Goal: Task Accomplishment & Management: Manage account settings

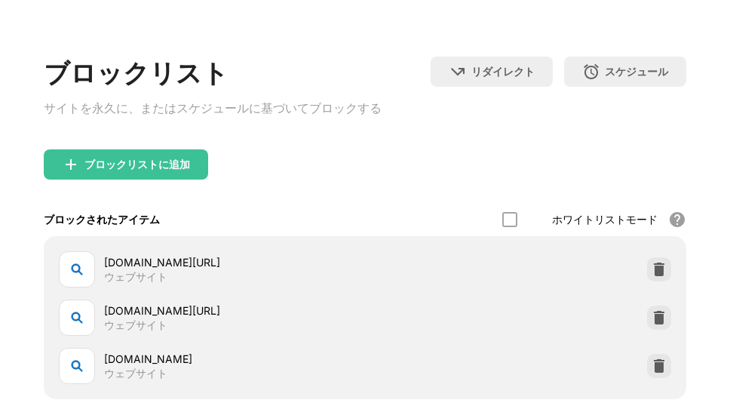
scroll to position [153, 0]
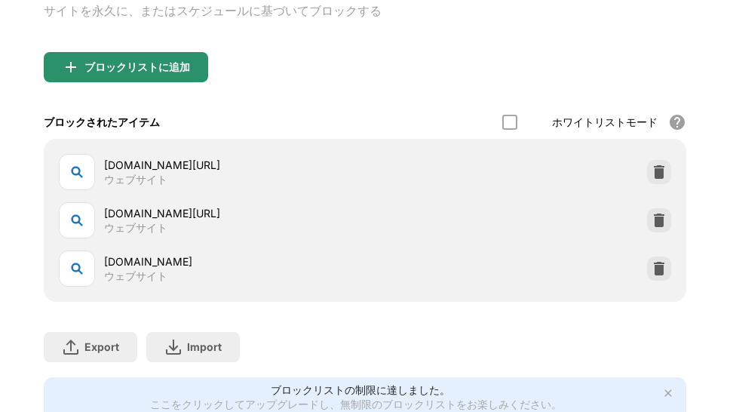
click at [161, 73] on div "ブロックリストに追加" at bounding box center [137, 67] width 106 height 12
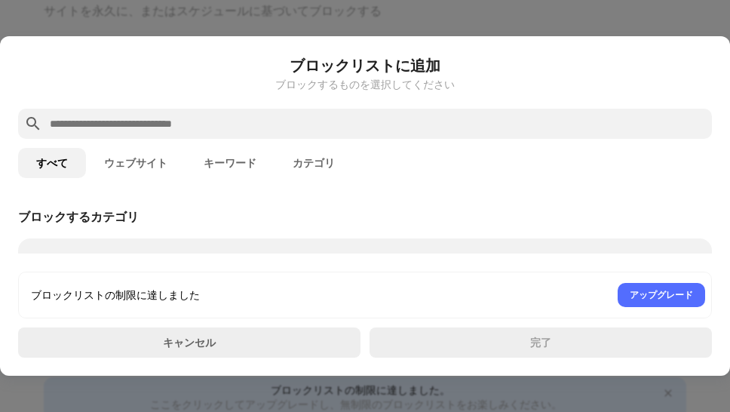
click at [228, 128] on input "text" at bounding box center [377, 124] width 658 height 18
paste input "**********"
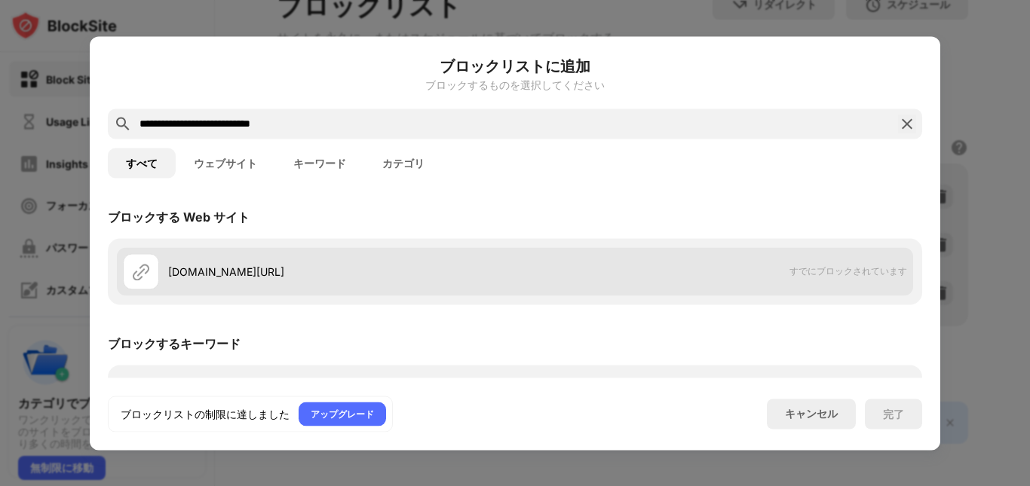
type input "**********"
click at [235, 275] on div "bing.com/?PC=U806" at bounding box center [341, 272] width 347 height 16
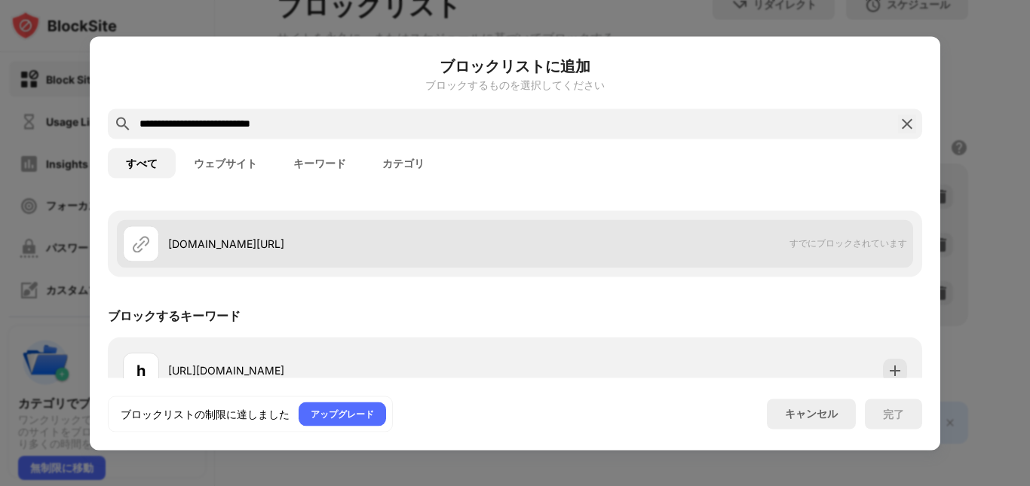
scroll to position [54, 0]
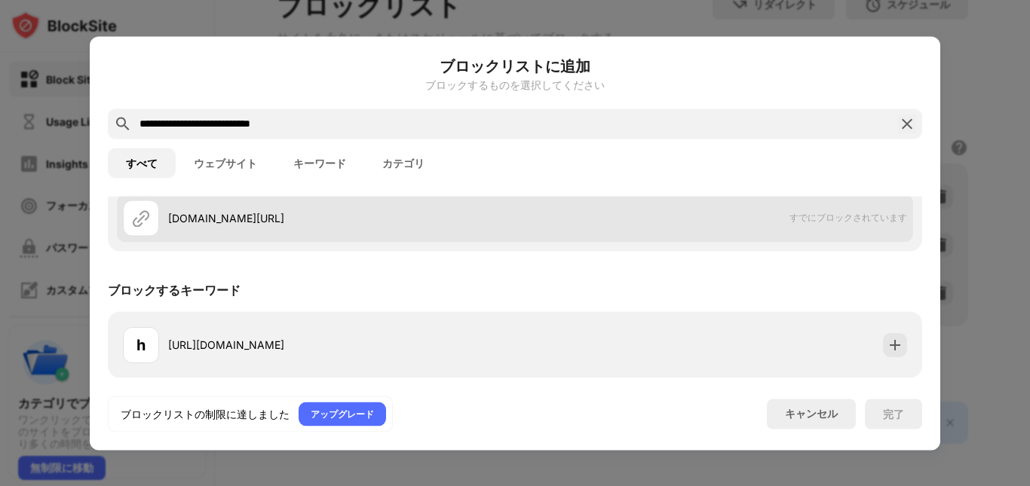
click at [274, 222] on div "bing.com/?PC=U806" at bounding box center [341, 218] width 347 height 16
click at [270, 222] on div "bing.com/?PC=U806" at bounding box center [341, 218] width 347 height 16
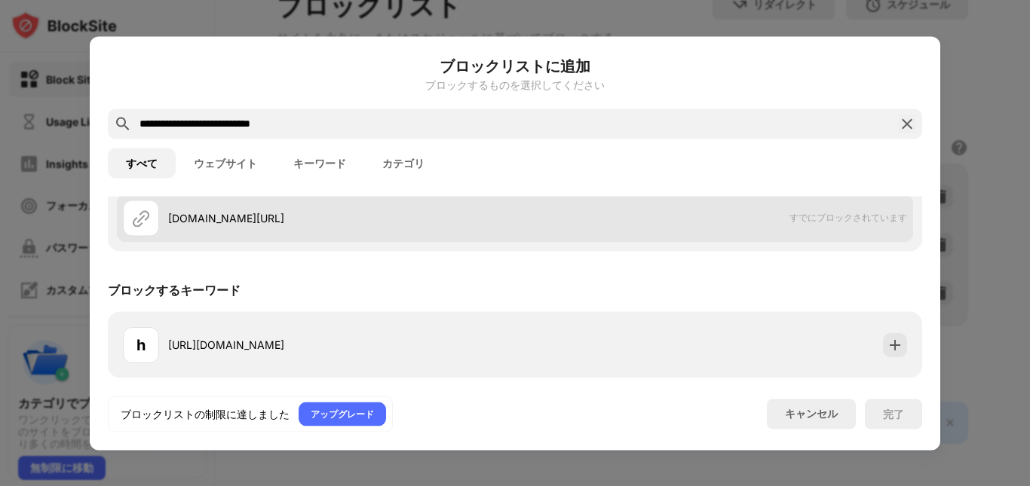
click at [270, 222] on div "bing.com/?PC=U806" at bounding box center [341, 218] width 347 height 16
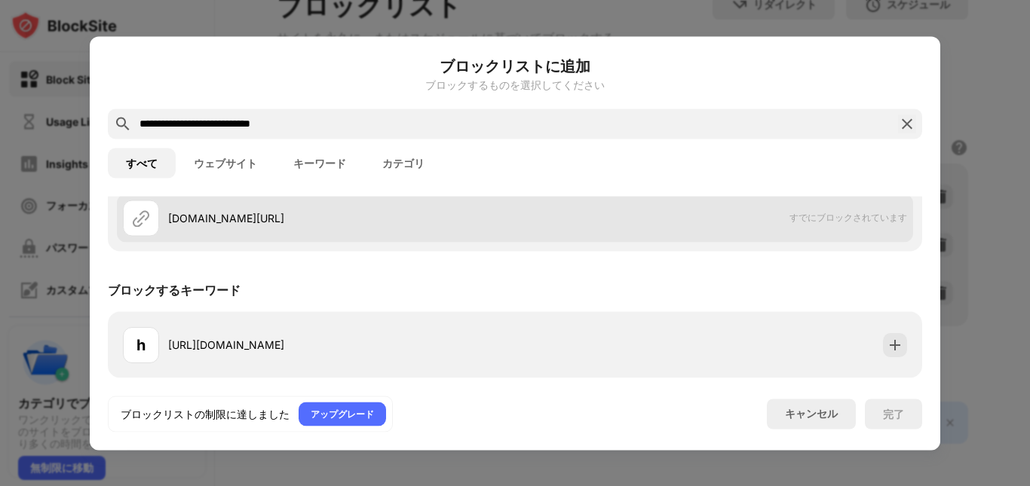
click at [270, 222] on div "bing.com/?PC=U806" at bounding box center [341, 218] width 347 height 16
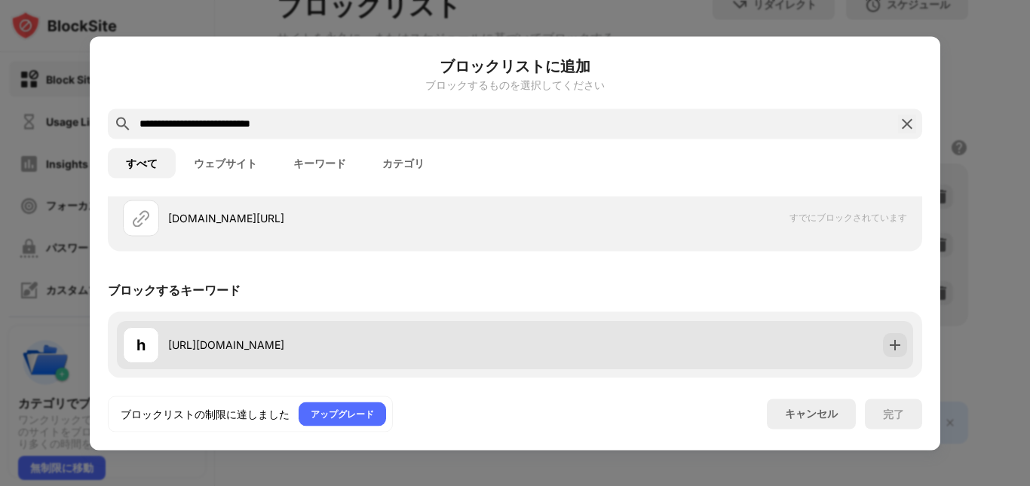
click at [327, 348] on div "https://www.bing.com/?PC=U806" at bounding box center [341, 345] width 347 height 16
click at [729, 351] on img at bounding box center [895, 344] width 15 height 15
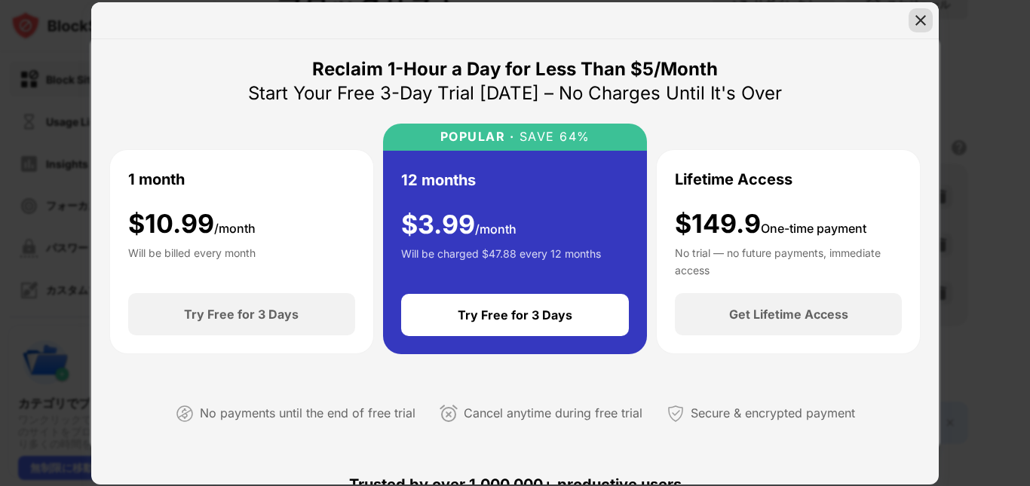
click at [729, 18] on img at bounding box center [920, 20] width 15 height 15
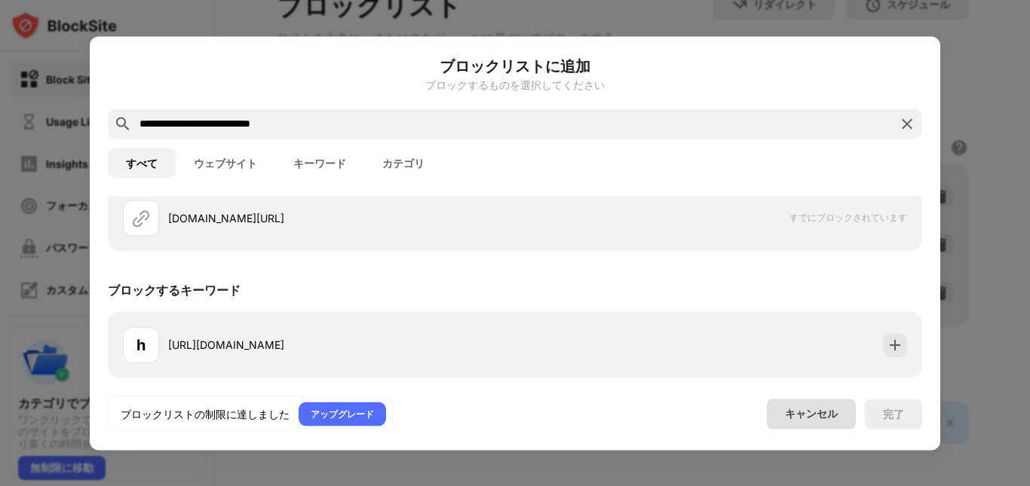
click at [729, 410] on div "キャンセル" at bounding box center [811, 414] width 53 height 14
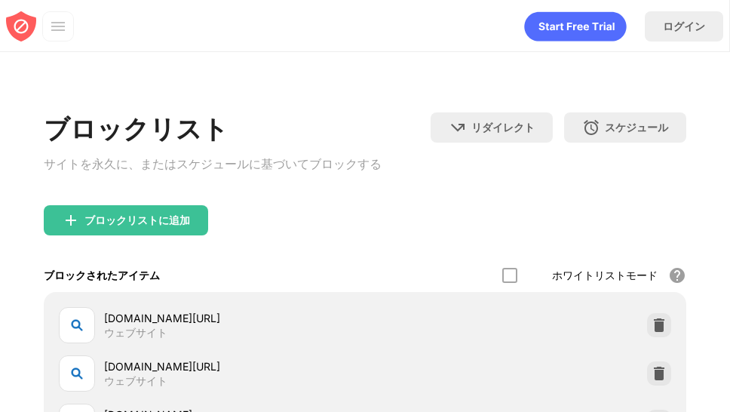
scroll to position [226, 0]
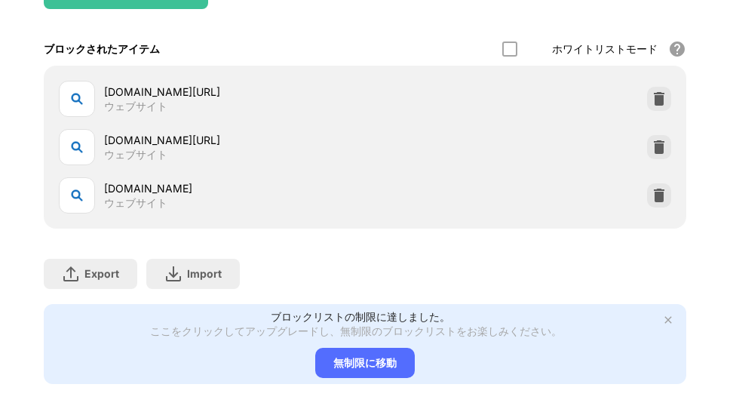
drag, startPoint x: 213, startPoint y: 148, endPoint x: 115, endPoint y: 146, distance: 98.8
click at [124, 146] on div "[DOMAIN_NAME][URL]" at bounding box center [234, 140] width 261 height 16
click at [114, 148] on div "[DOMAIN_NAME][URL]" at bounding box center [234, 140] width 261 height 16
click at [111, 148] on div "[DOMAIN_NAME][URL]" at bounding box center [234, 140] width 261 height 16
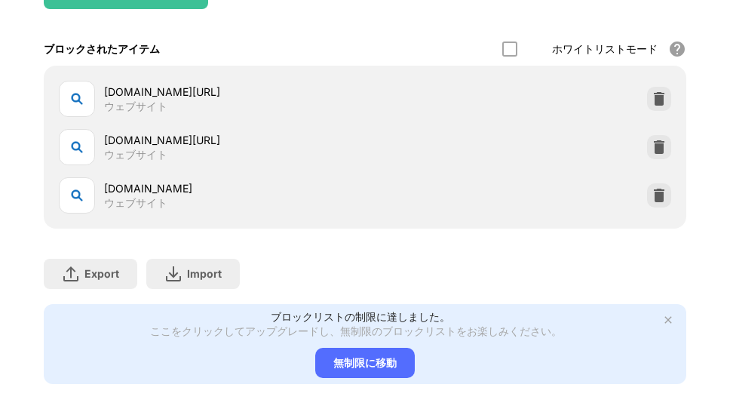
drag, startPoint x: 106, startPoint y: 145, endPoint x: 189, endPoint y: 140, distance: 82.4
click at [192, 140] on div "bing.com/?PC=U806 ウェブサイト" at bounding box center [212, 147] width 306 height 36
click at [81, 149] on img at bounding box center [77, 147] width 18 height 18
click at [79, 154] on img at bounding box center [77, 147] width 18 height 18
click at [176, 139] on div "[DOMAIN_NAME][URL]" at bounding box center [234, 140] width 261 height 16
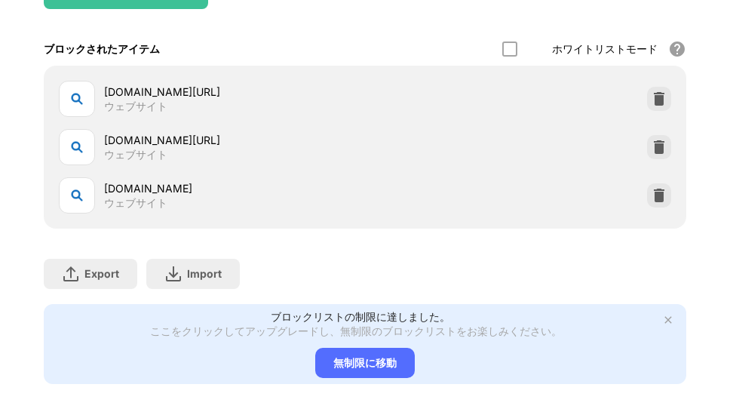
click at [179, 141] on div "[DOMAIN_NAME][URL]" at bounding box center [234, 140] width 261 height 16
click at [179, 142] on div "[DOMAIN_NAME][URL]" at bounding box center [234, 140] width 261 height 16
drag, startPoint x: 206, startPoint y: 142, endPoint x: 148, endPoint y: 146, distance: 58.2
click at [148, 146] on div "[DOMAIN_NAME][URL]" at bounding box center [234, 140] width 261 height 16
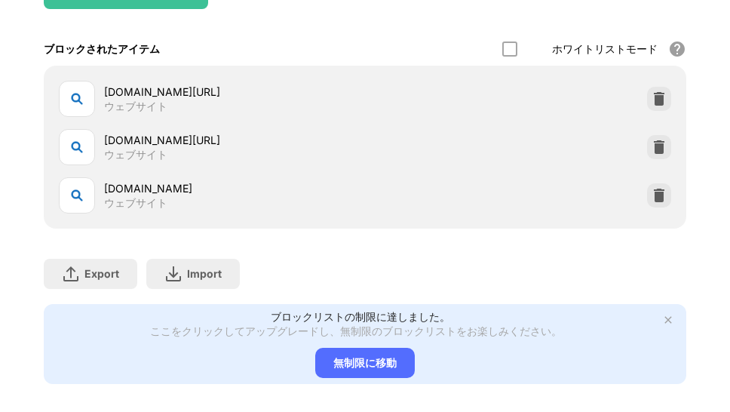
click at [201, 96] on div "[DOMAIN_NAME][URL]" at bounding box center [234, 92] width 261 height 16
drag, startPoint x: 200, startPoint y: 96, endPoint x: 156, endPoint y: 99, distance: 43.8
click at [156, 99] on div "[DOMAIN_NAME][URL]" at bounding box center [234, 92] width 261 height 16
drag, startPoint x: 159, startPoint y: 144, endPoint x: 139, endPoint y: 149, distance: 21.0
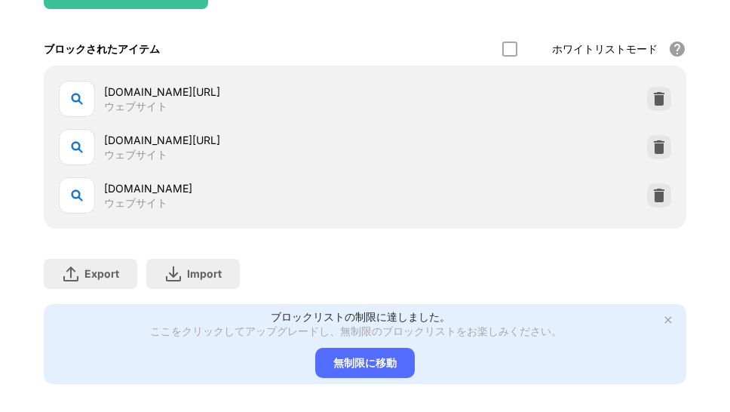
click at [139, 148] on div "[DOMAIN_NAME][URL]" at bounding box center [234, 140] width 261 height 16
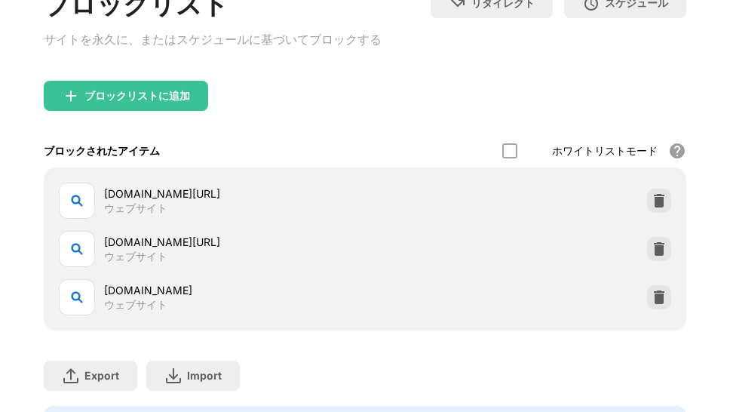
scroll to position [151, 0]
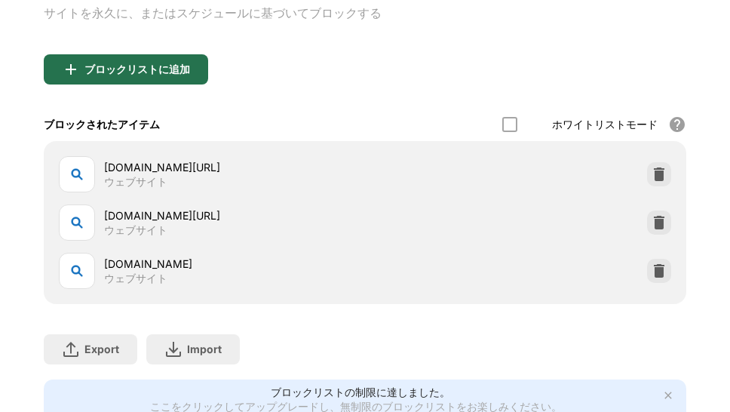
click at [118, 66] on div "ブロックリストに追加" at bounding box center [137, 69] width 106 height 12
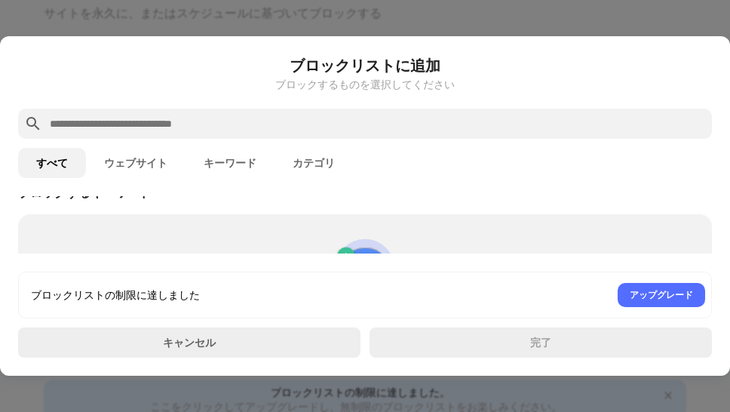
scroll to position [911, 0]
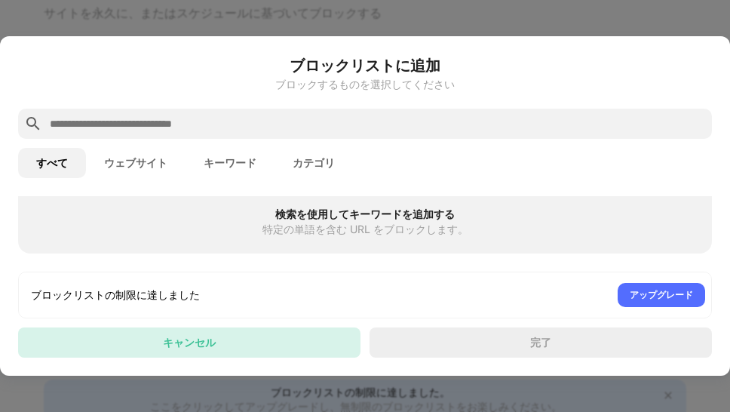
click at [250, 335] on div "キャンセル" at bounding box center [189, 342] width 342 height 30
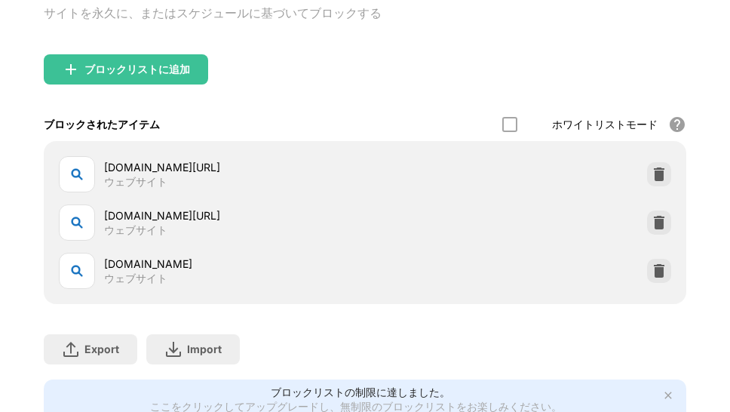
click at [215, 216] on div "bing.com/?PC=U806" at bounding box center [234, 215] width 261 height 16
click at [201, 223] on div "bing.com/?PC=U806" at bounding box center [234, 215] width 261 height 16
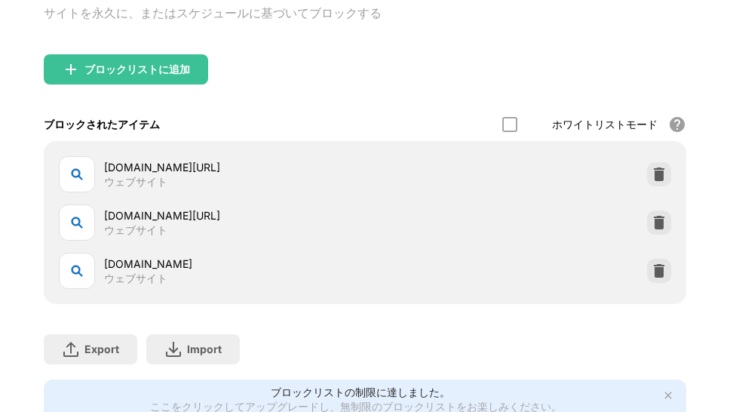
click at [201, 223] on div "bing.com/?PC=U806" at bounding box center [234, 215] width 261 height 16
drag, startPoint x: 184, startPoint y: 222, endPoint x: 146, endPoint y: 225, distance: 38.6
click at [146, 223] on div "bing.com/?PC=U806" at bounding box center [234, 215] width 261 height 16
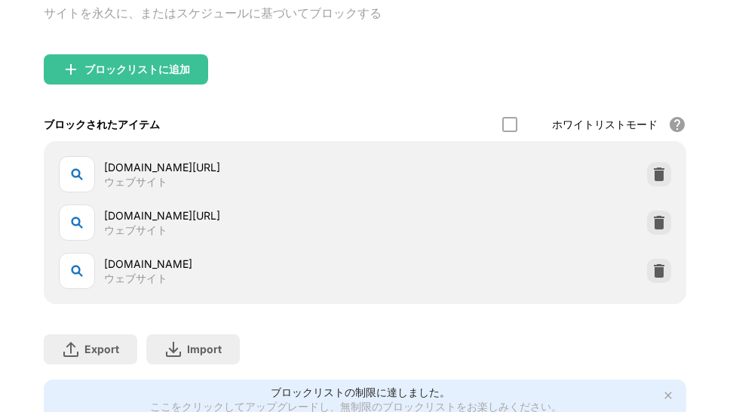
click at [146, 223] on div "bing.com/?PC=U806" at bounding box center [234, 215] width 261 height 16
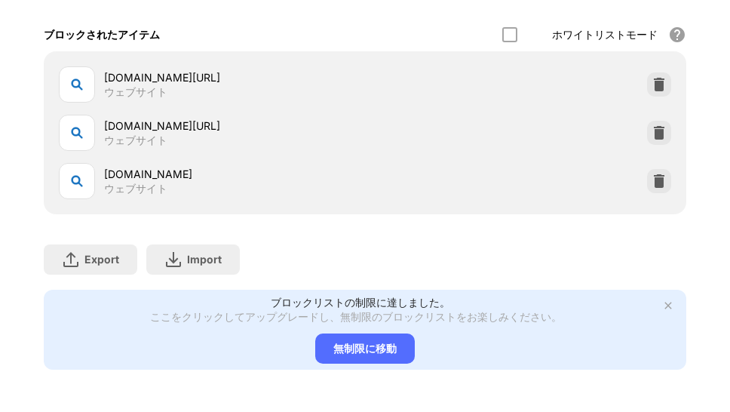
click at [208, 118] on div "bing.com/?PC=U806" at bounding box center [234, 126] width 261 height 16
